Goal: Information Seeking & Learning: Learn about a topic

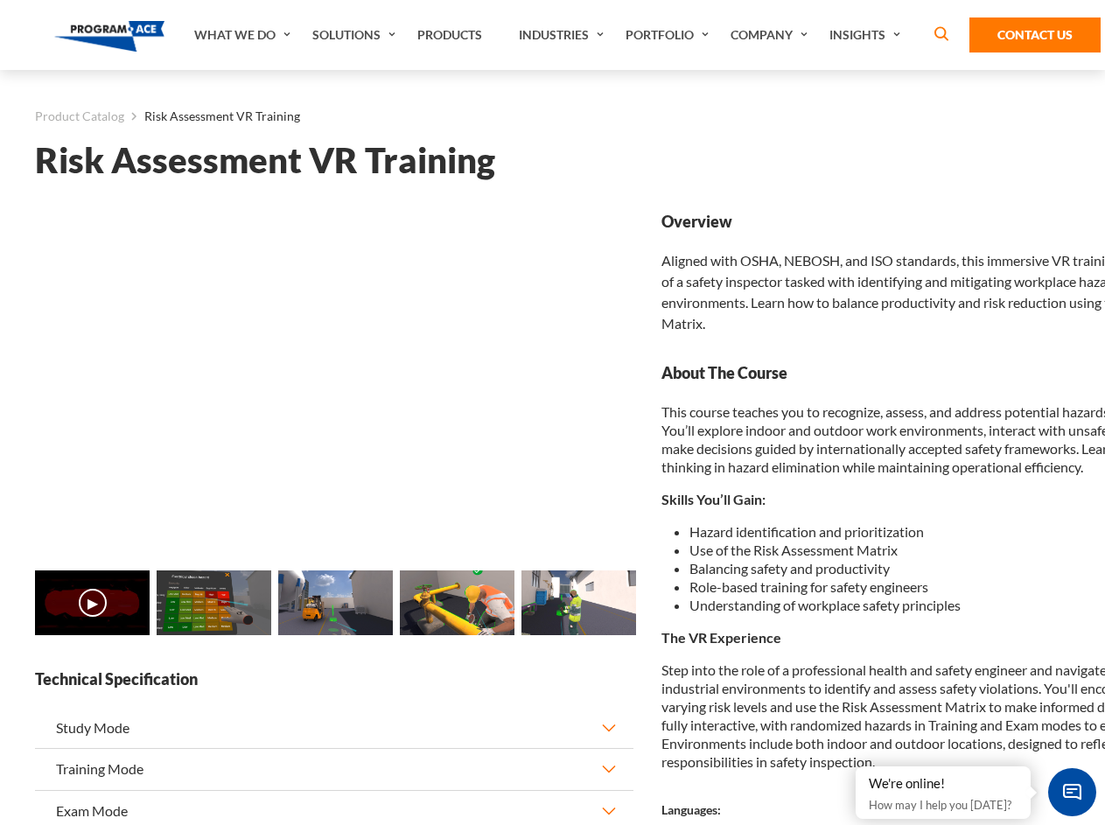
click at [356, 35] on link "Solutions" at bounding box center [355, 35] width 105 height 70
click at [0, 0] on div "AI & Computer Vision Solutions Computer Vision Quality Control AI tools for fas…" at bounding box center [0, 0] width 0 height 0
click at [0, 0] on div "AI & Computer Vision Solutions Virtual Training Solutions Virtual Tour Solution…" at bounding box center [0, 0] width 0 height 0
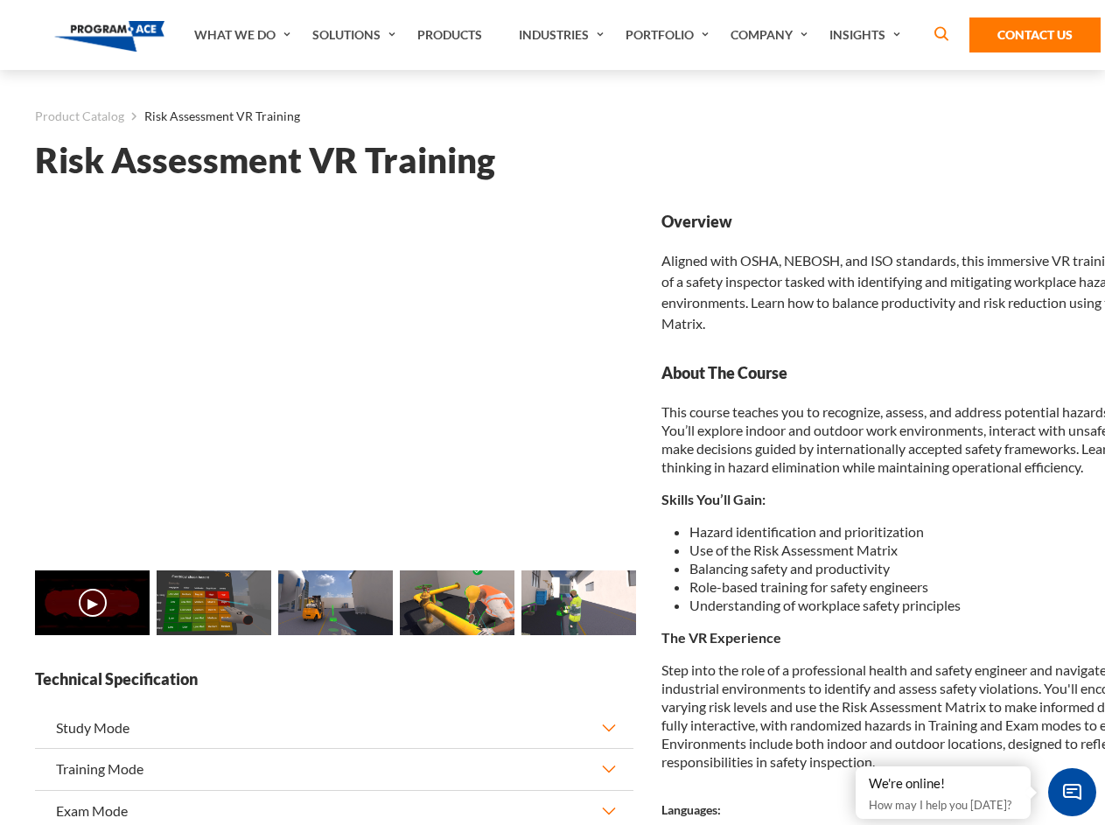
click at [0, 0] on div "AI & Computer Vision Solutions Virtual Training Solutions Virtual Tour Solution…" at bounding box center [0, 0] width 0 height 0
click at [0, 0] on div "AI & Computer Vision Solutions Computer Vision Quality Control AI tools for fas…" at bounding box center [0, 0] width 0 height 0
